Goal: Find specific page/section: Find specific page/section

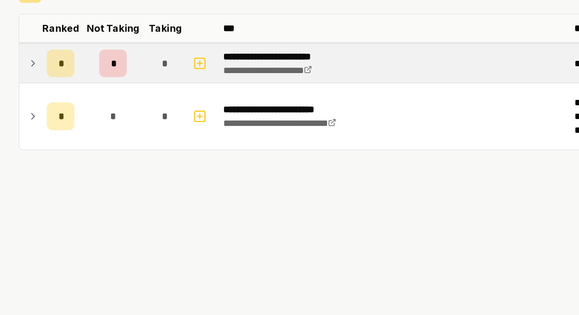
click at [93, 104] on td at bounding box center [88, 102] width 12 height 21
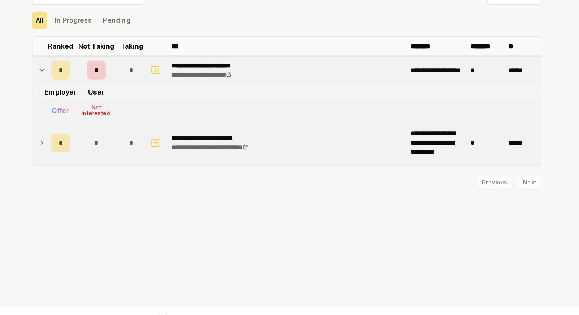
click at [93, 159] on td at bounding box center [88, 162] width 12 height 37
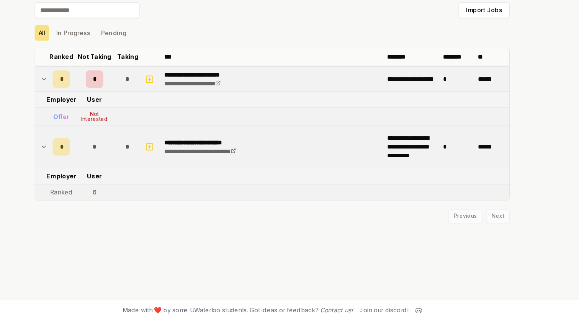
click at [90, 101] on icon at bounding box center [89, 102] width 6 height 9
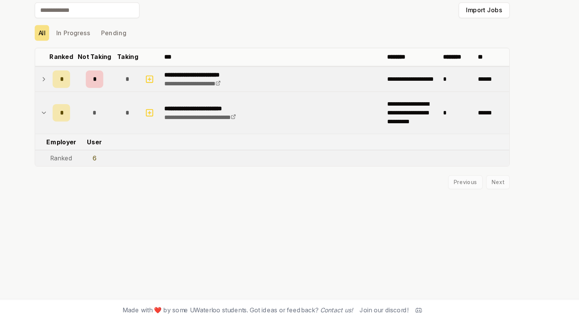
click at [91, 103] on icon at bounding box center [89, 102] width 6 height 9
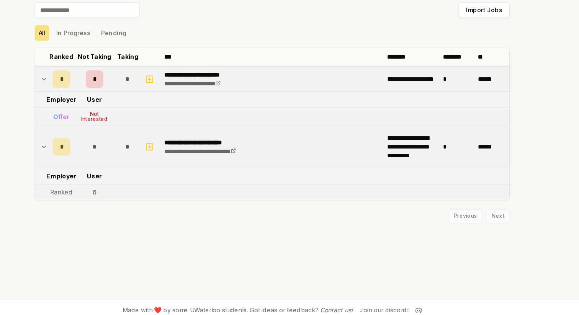
click at [121, 103] on td "*" at bounding box center [133, 102] width 37 height 21
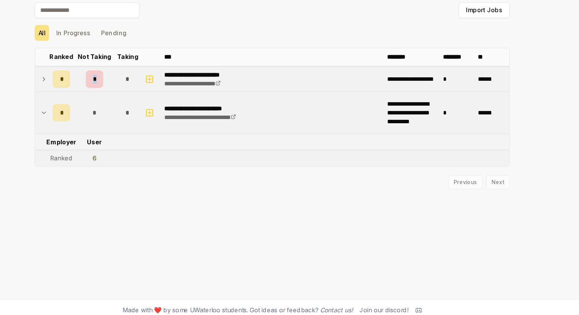
click at [121, 103] on td "*" at bounding box center [133, 102] width 37 height 21
